Goal: Transaction & Acquisition: Purchase product/service

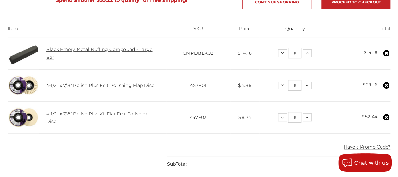
click at [131, 48] on link "Black Emery Metal Buffing Compound - Large Bar" at bounding box center [99, 53] width 106 height 13
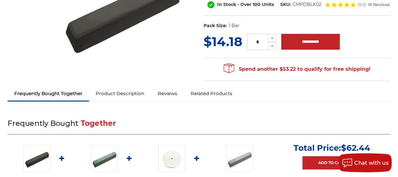
scroll to position [113, 0]
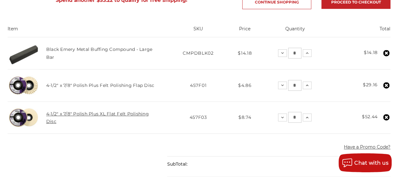
click at [143, 116] on link "4-1/2" x 7/8" Polish Plus XL Flat Felt Polishing Disc" at bounding box center [97, 117] width 103 height 13
click at [149, 116] on link "4-1/2" x 7/8" Polish Plus XL Flat Felt Polishing Disc" at bounding box center [97, 117] width 103 height 13
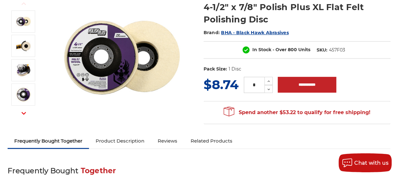
scroll to position [95, 0]
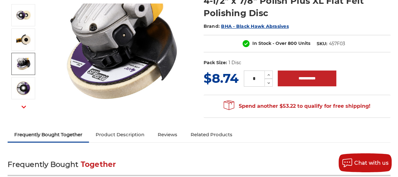
click at [31, 67] on img at bounding box center [24, 64] width 16 height 16
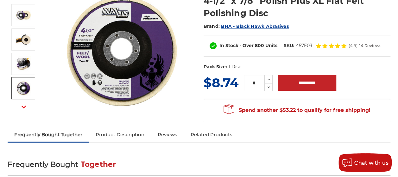
click at [31, 84] on img at bounding box center [24, 88] width 16 height 16
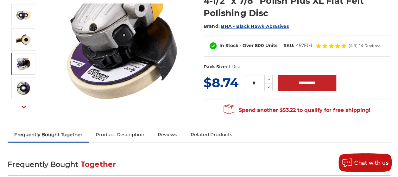
click at [31, 60] on img at bounding box center [24, 64] width 16 height 16
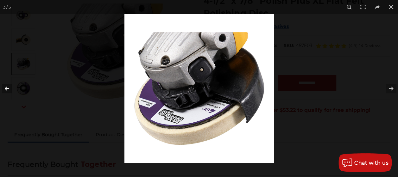
click at [5, 89] on button at bounding box center [11, 89] width 22 height 32
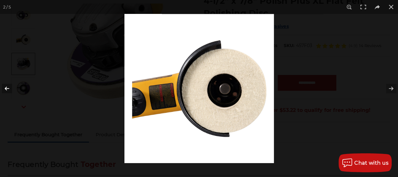
click at [5, 89] on button at bounding box center [11, 89] width 22 height 32
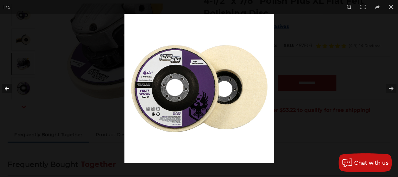
click at [5, 89] on button at bounding box center [11, 89] width 22 height 32
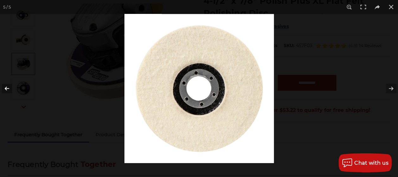
click at [5, 89] on button at bounding box center [11, 89] width 22 height 32
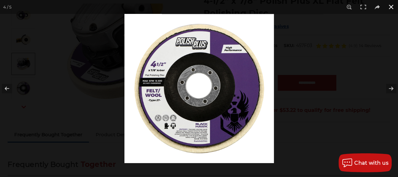
click at [394, 10] on button at bounding box center [391, 7] width 14 height 14
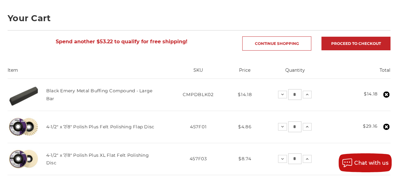
scroll to position [95, 0]
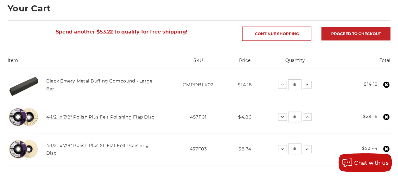
click at [100, 115] on link "4-1/2" x 7/8" Polish Plus Felt Polishing Flap Disc" at bounding box center [100, 117] width 108 height 6
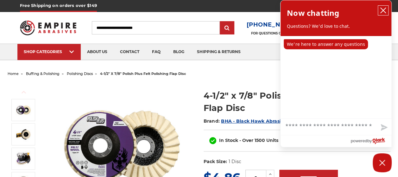
click at [384, 11] on icon "close chatbox" at bounding box center [383, 10] width 5 height 5
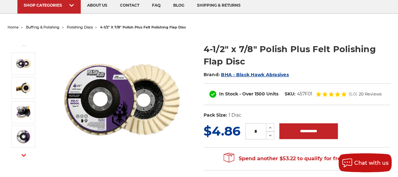
scroll to position [32, 0]
